Goal: Find specific page/section: Find specific page/section

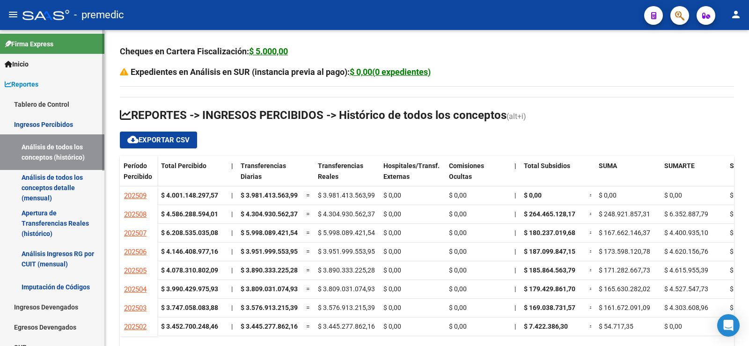
click at [58, 120] on link "Ingresos Percibidos" at bounding box center [52, 124] width 104 height 20
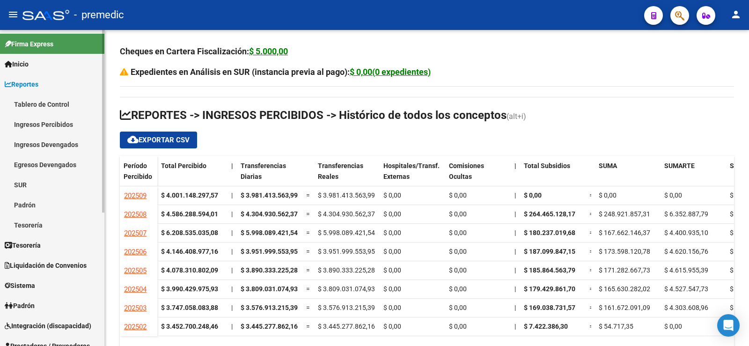
click at [76, 125] on link "Ingresos Percibidos" at bounding box center [52, 124] width 104 height 20
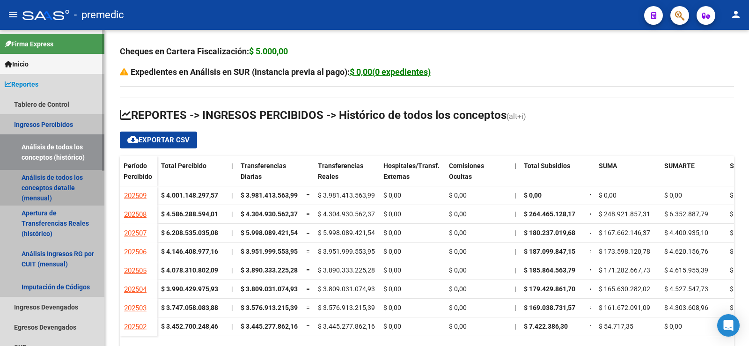
click at [65, 177] on link "Análisis de todos los conceptos detalle (mensual)" at bounding box center [52, 188] width 104 height 36
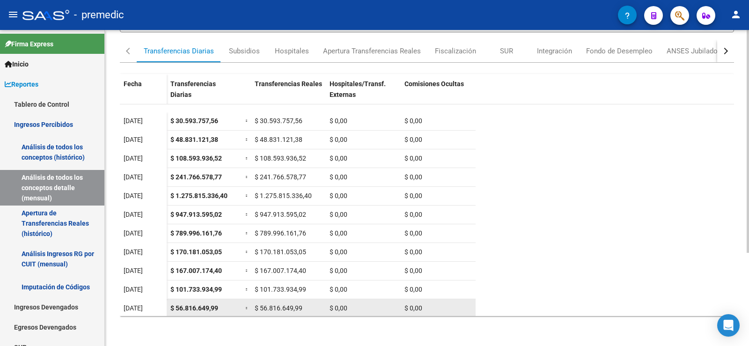
scroll to position [84, 0]
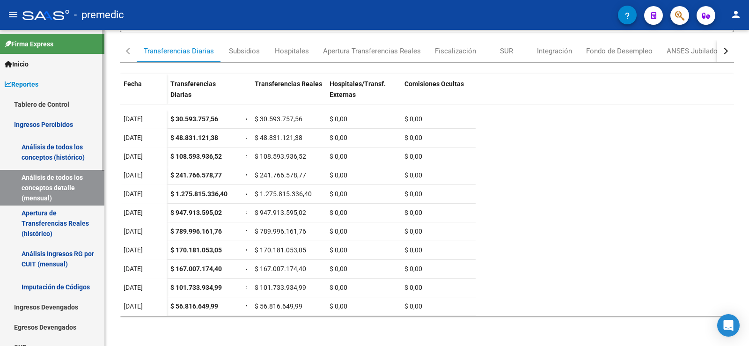
click at [50, 153] on link "Análisis de todos los conceptos (histórico)" at bounding box center [52, 152] width 104 height 36
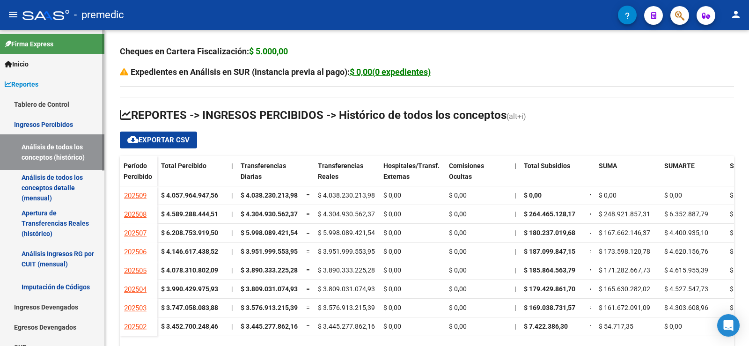
click at [51, 105] on link "Tablero de Control" at bounding box center [52, 104] width 104 height 20
